Goal: Task Accomplishment & Management: Manage account settings

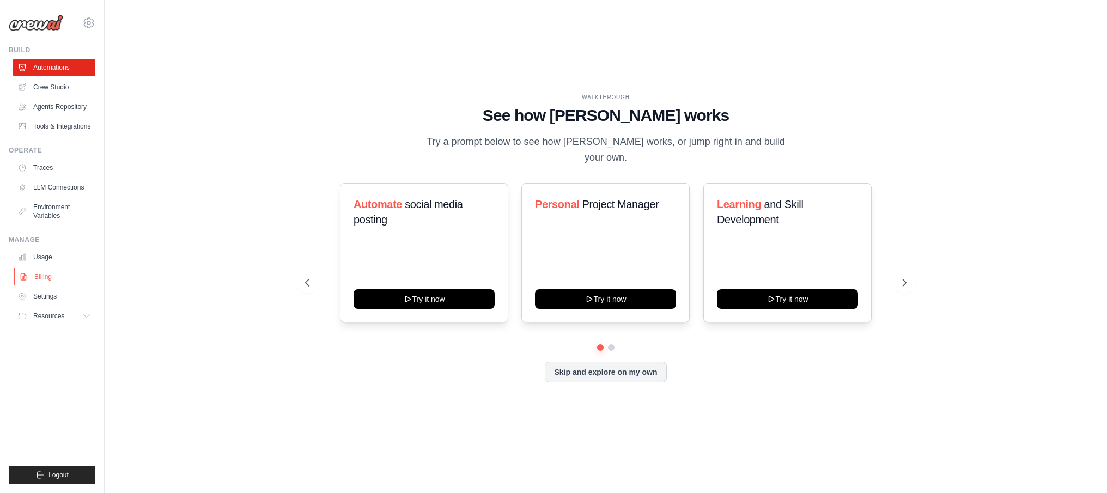
click at [51, 277] on link "Billing" at bounding box center [55, 276] width 82 height 17
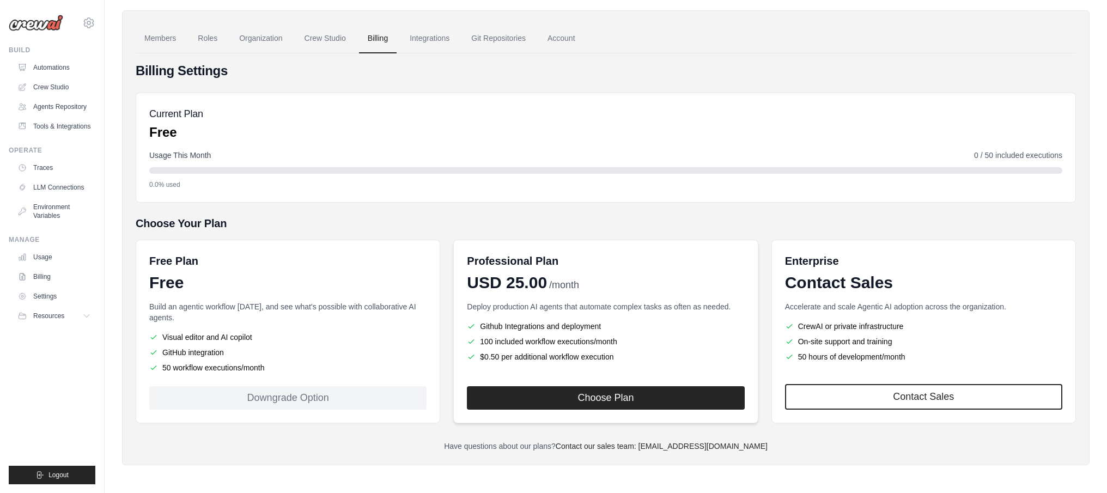
scroll to position [34, 0]
click at [568, 397] on button "Choose Plan" at bounding box center [605, 396] width 277 height 23
